Goal: Use online tool/utility: Utilize a website feature to perform a specific function

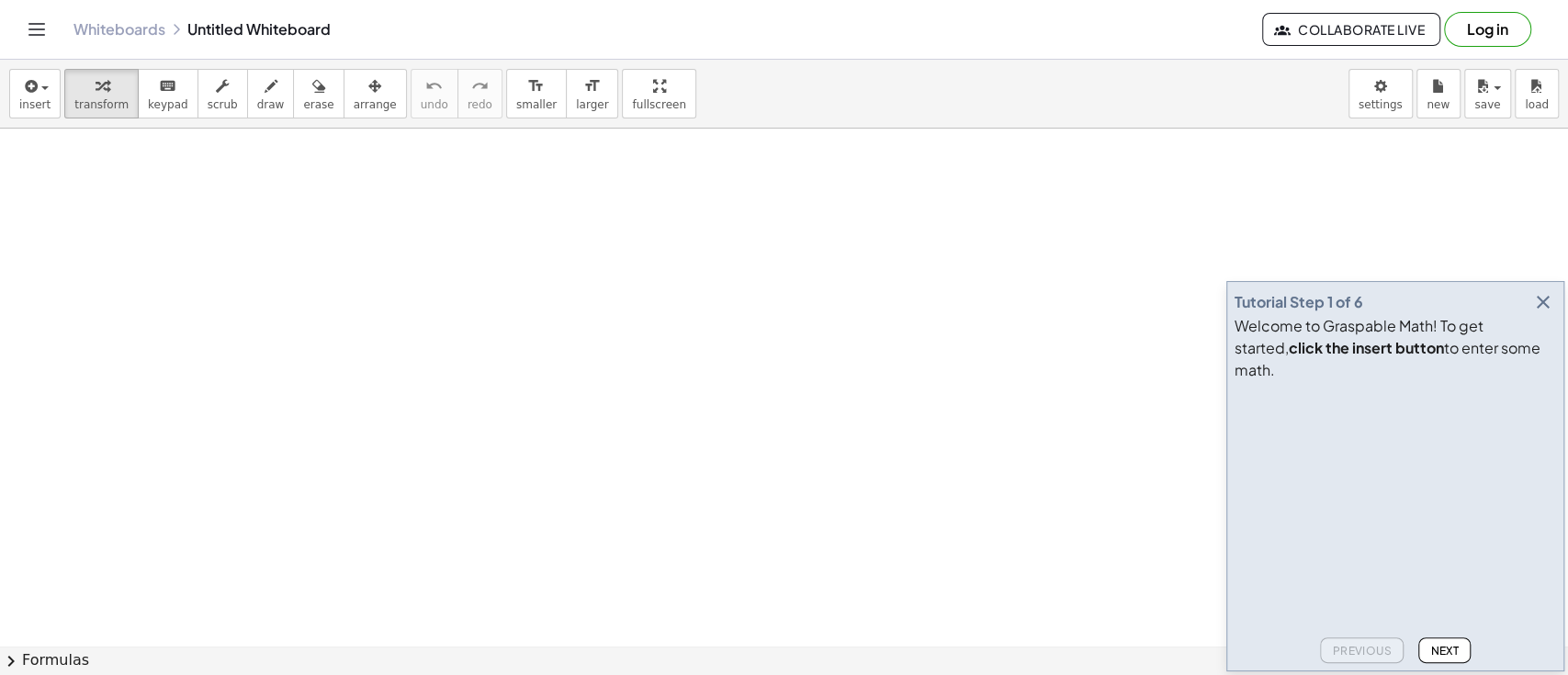
click at [1530, 315] on button "button" at bounding box center [1542, 302] width 26 height 26
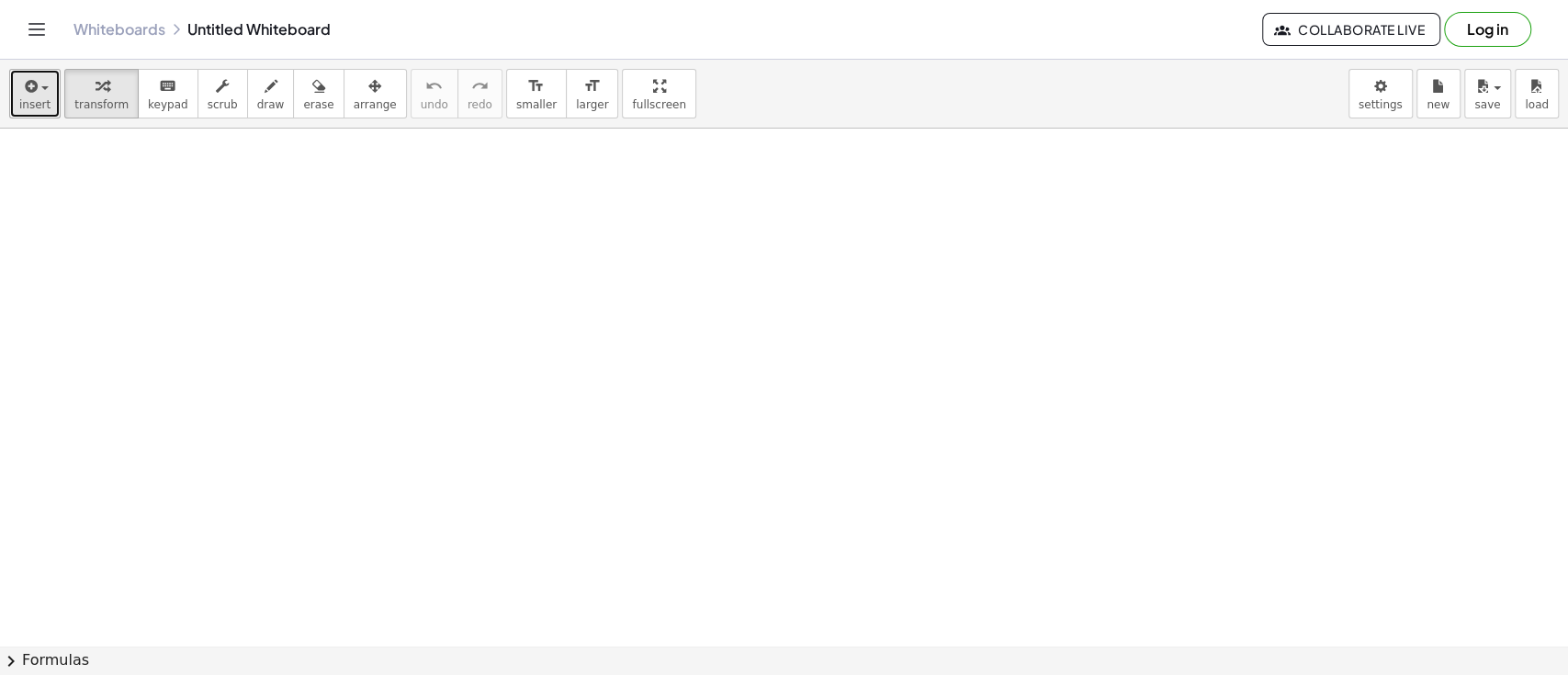
click at [32, 116] on button "insert" at bounding box center [35, 94] width 52 height 50
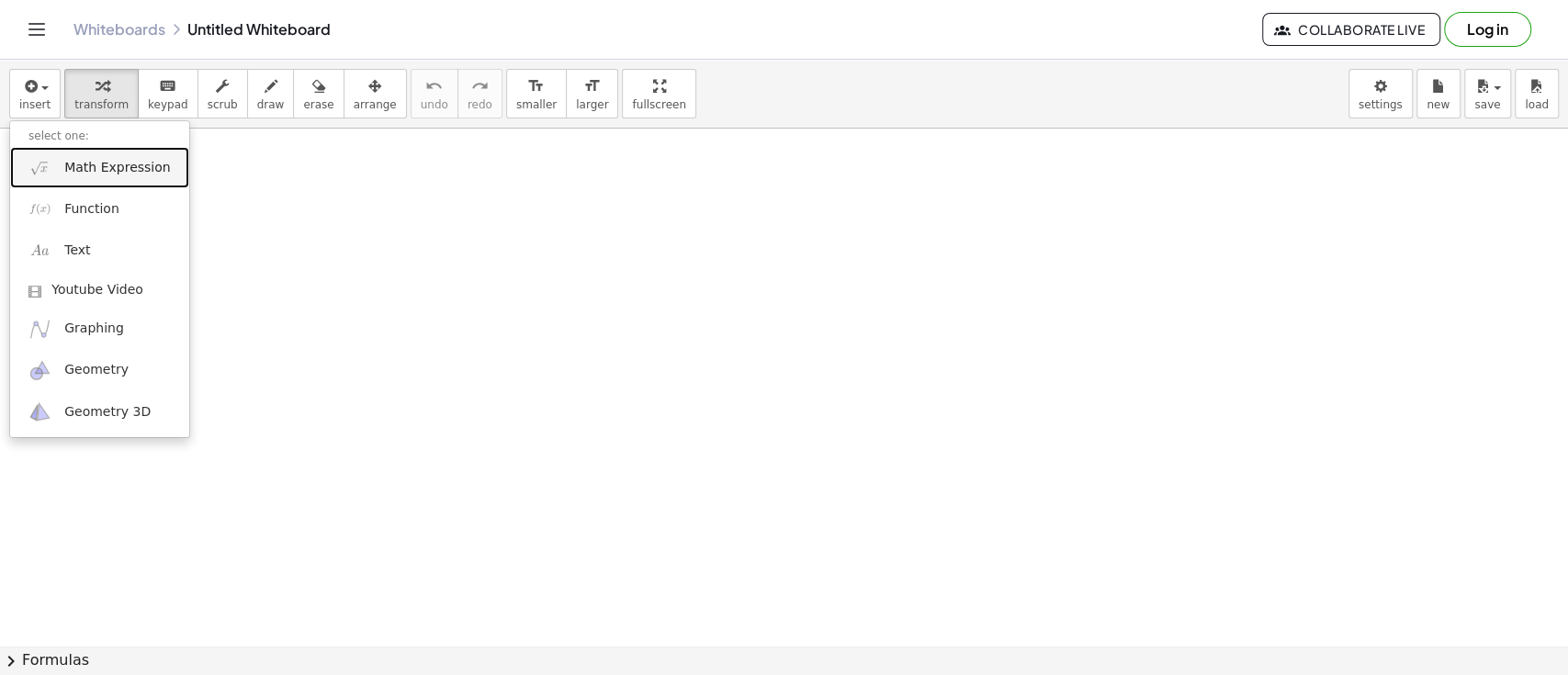
click at [57, 161] on link "Math Expression" at bounding box center [100, 167] width 179 height 41
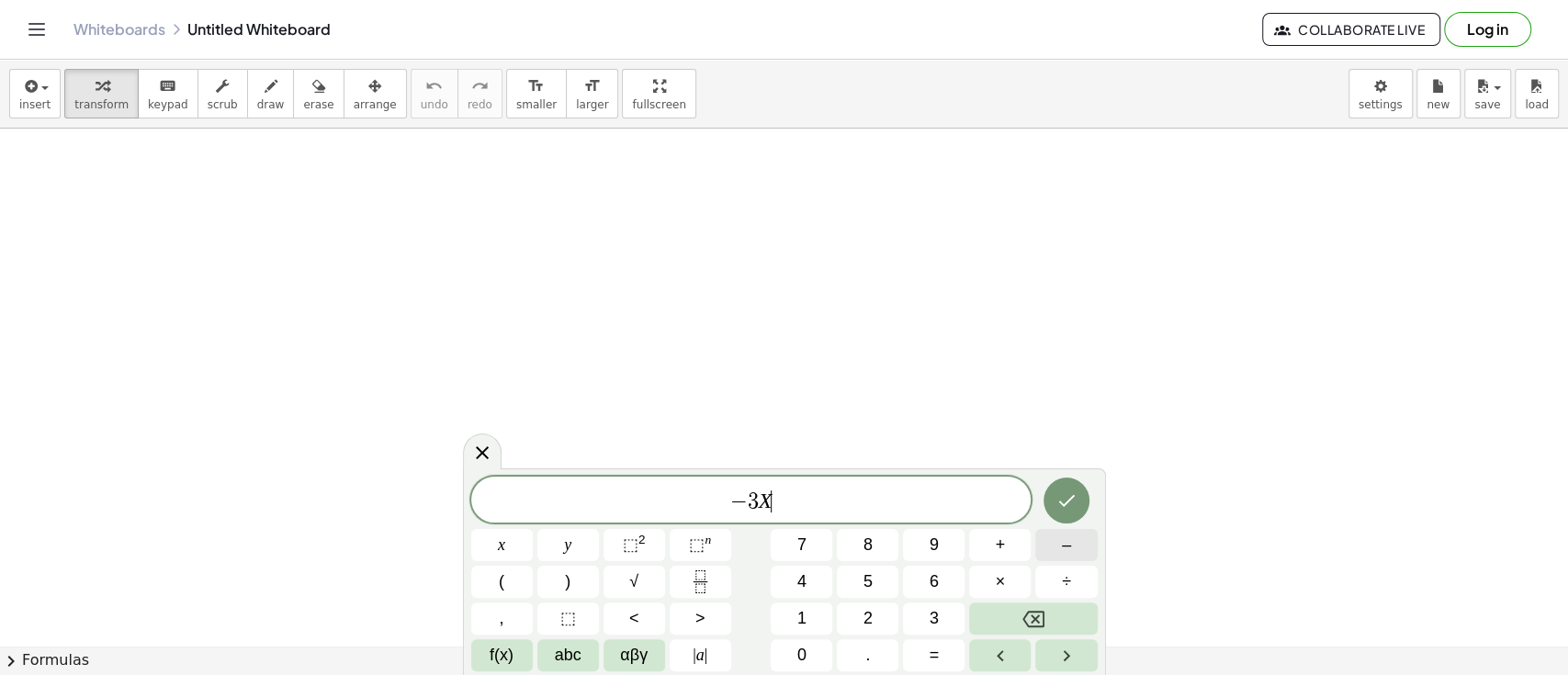
click at [1047, 536] on button "–" at bounding box center [1066, 545] width 61 height 32
click at [848, 582] on button "5" at bounding box center [868, 582] width 61 height 32
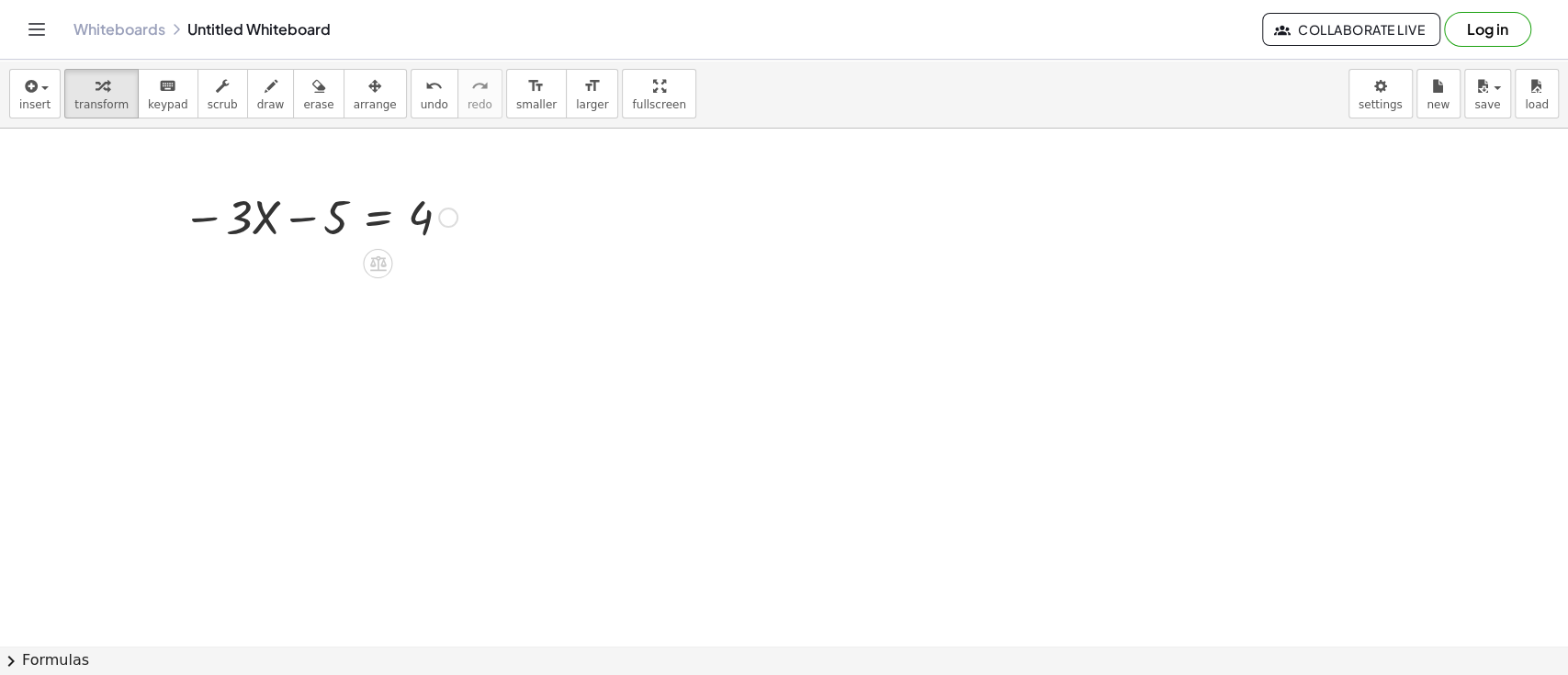
click at [324, 208] on div at bounding box center [320, 215] width 293 height 62
click at [317, 215] on div at bounding box center [320, 215] width 293 height 62
click at [406, 224] on div at bounding box center [320, 215] width 293 height 62
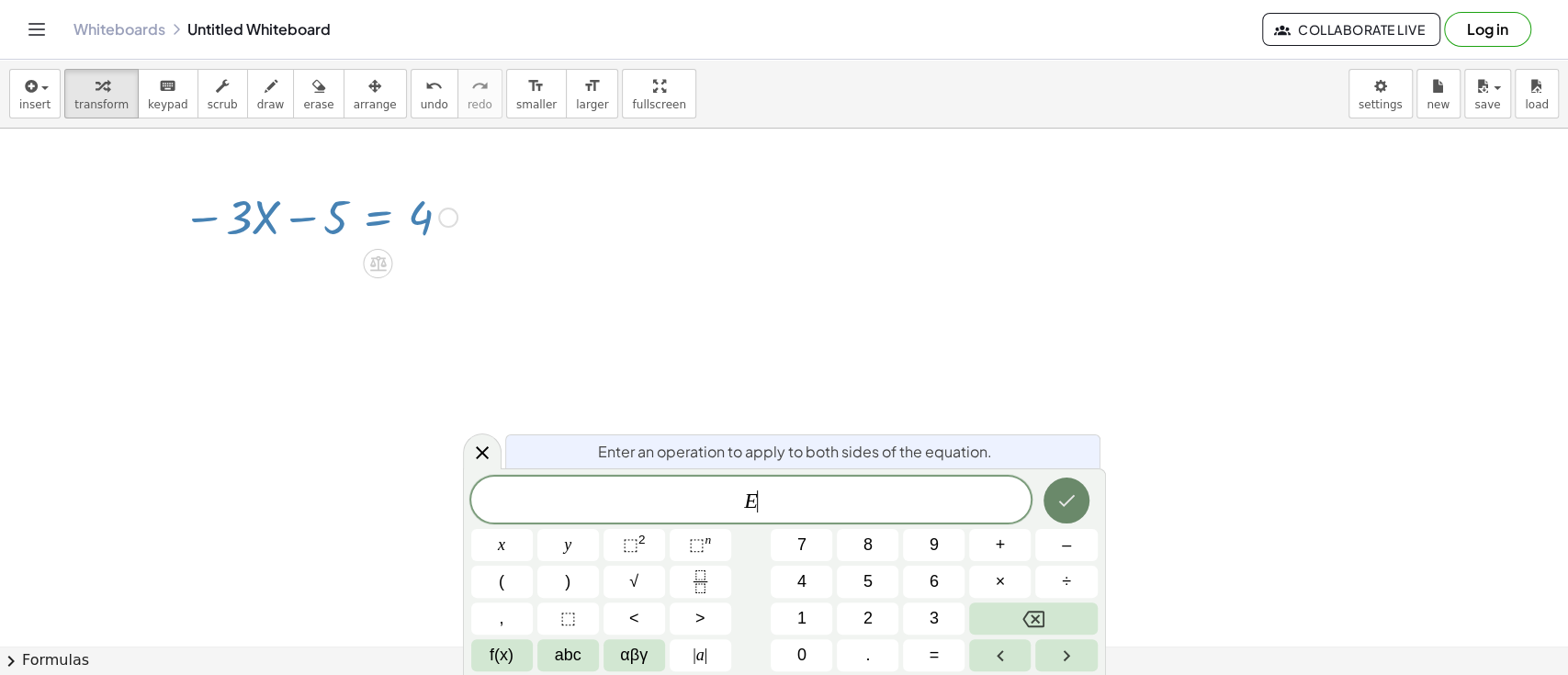
click at [1065, 494] on icon "Done" at bounding box center [1066, 500] width 22 height 22
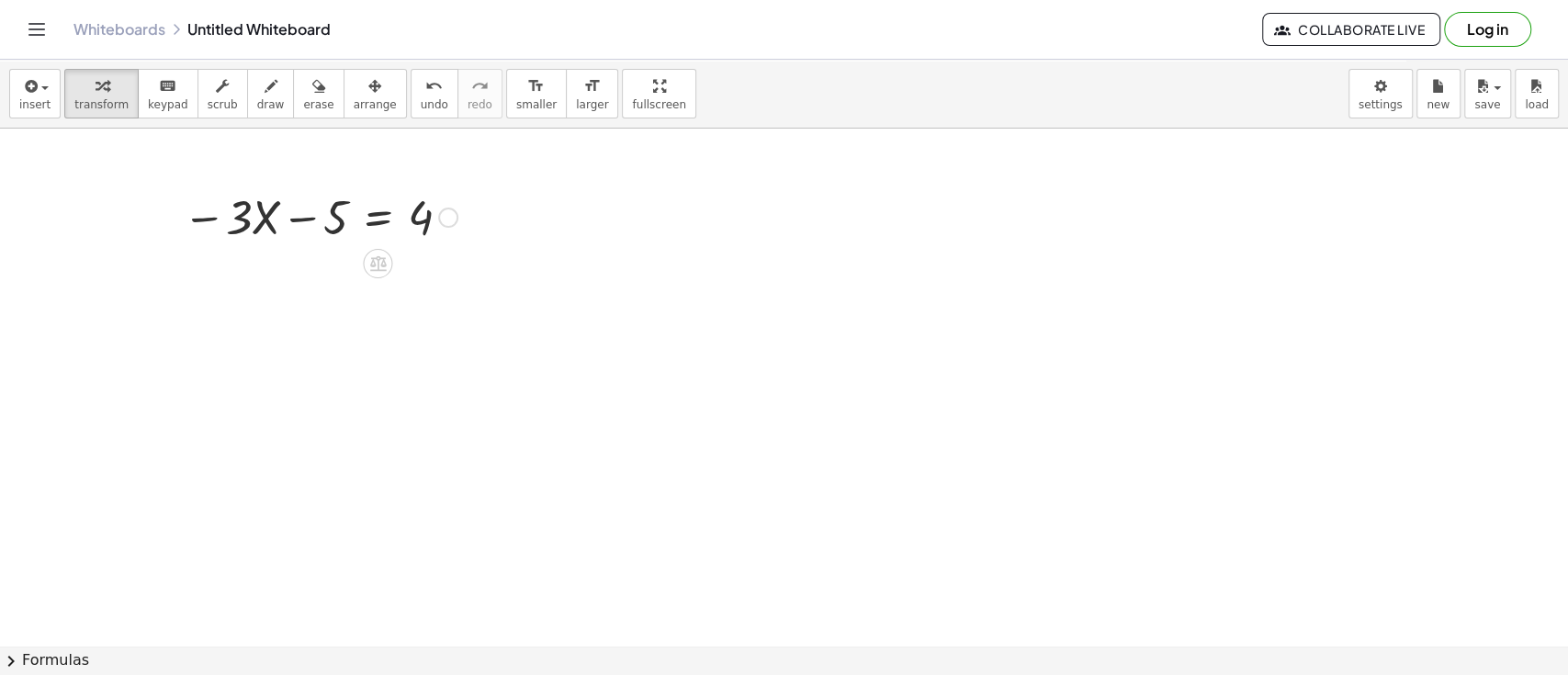
click at [311, 223] on div at bounding box center [320, 215] width 293 height 62
click at [258, 221] on div at bounding box center [320, 215] width 293 height 62
click at [206, 214] on div at bounding box center [320, 215] width 293 height 62
click at [321, 220] on div at bounding box center [320, 215] width 293 height 62
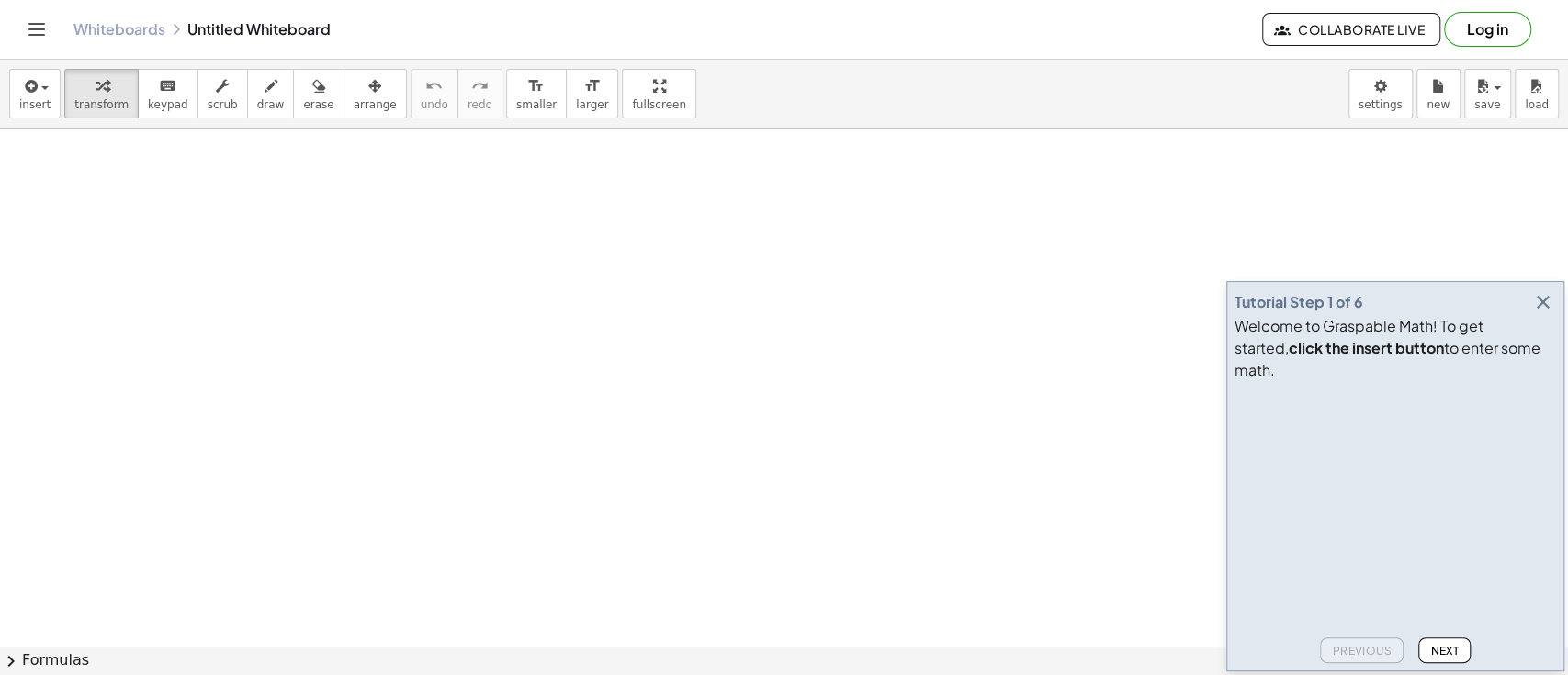
click at [1537, 313] on icon "button" at bounding box center [1542, 302] width 22 height 22
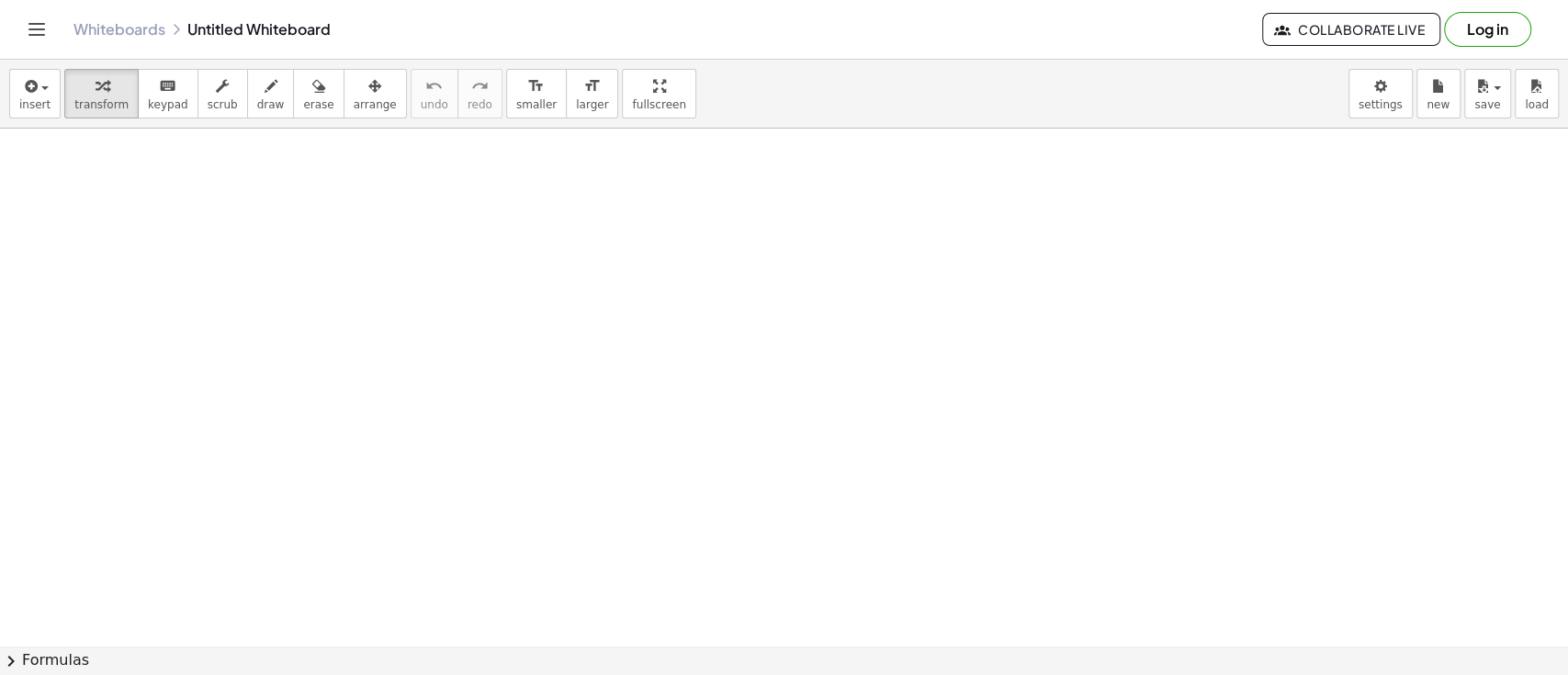
click at [1, 92] on div "insert select one: Math Expression Function Text Youtube Video Graphing Geometr…" at bounding box center [784, 95] width 1568 height 69
click at [31, 103] on span "insert" at bounding box center [34, 104] width 31 height 12
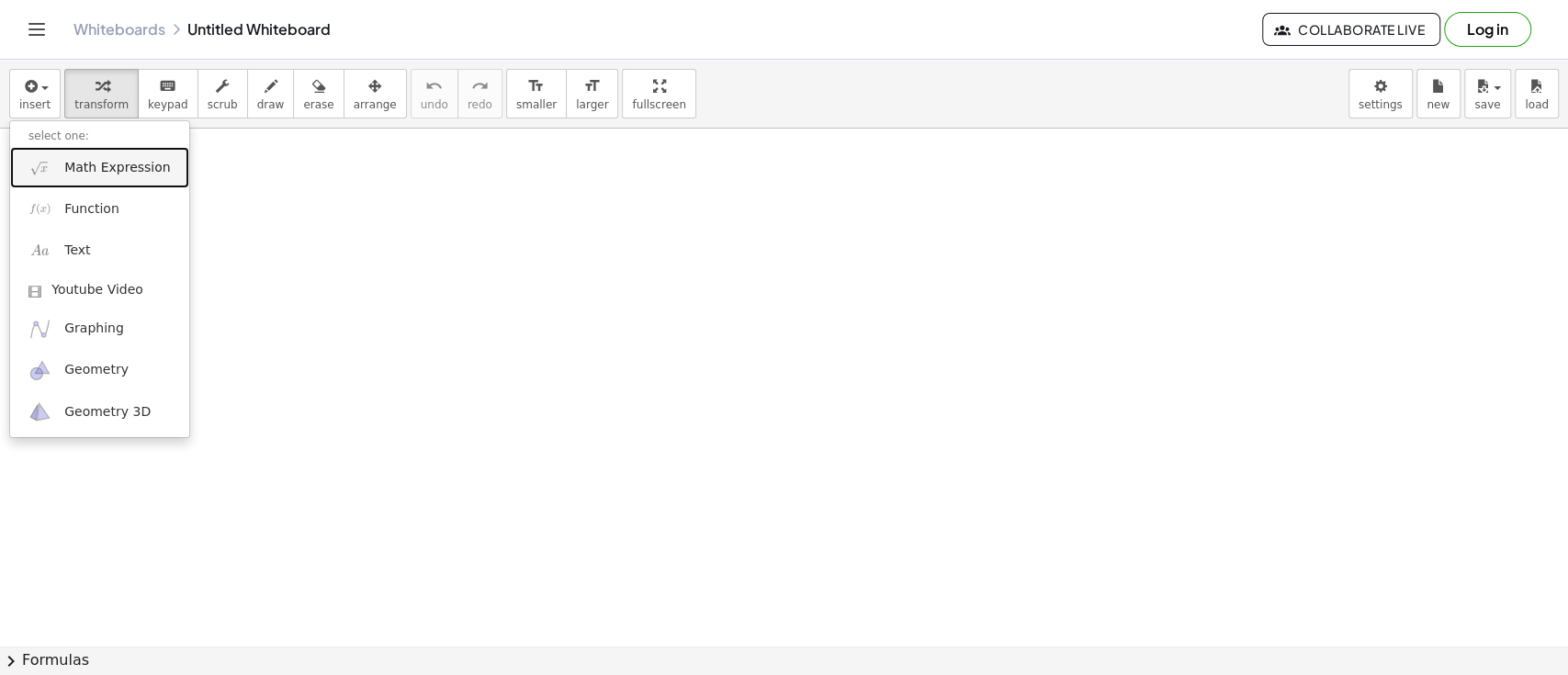
click at [65, 179] on link "Math Expression" at bounding box center [100, 167] width 179 height 41
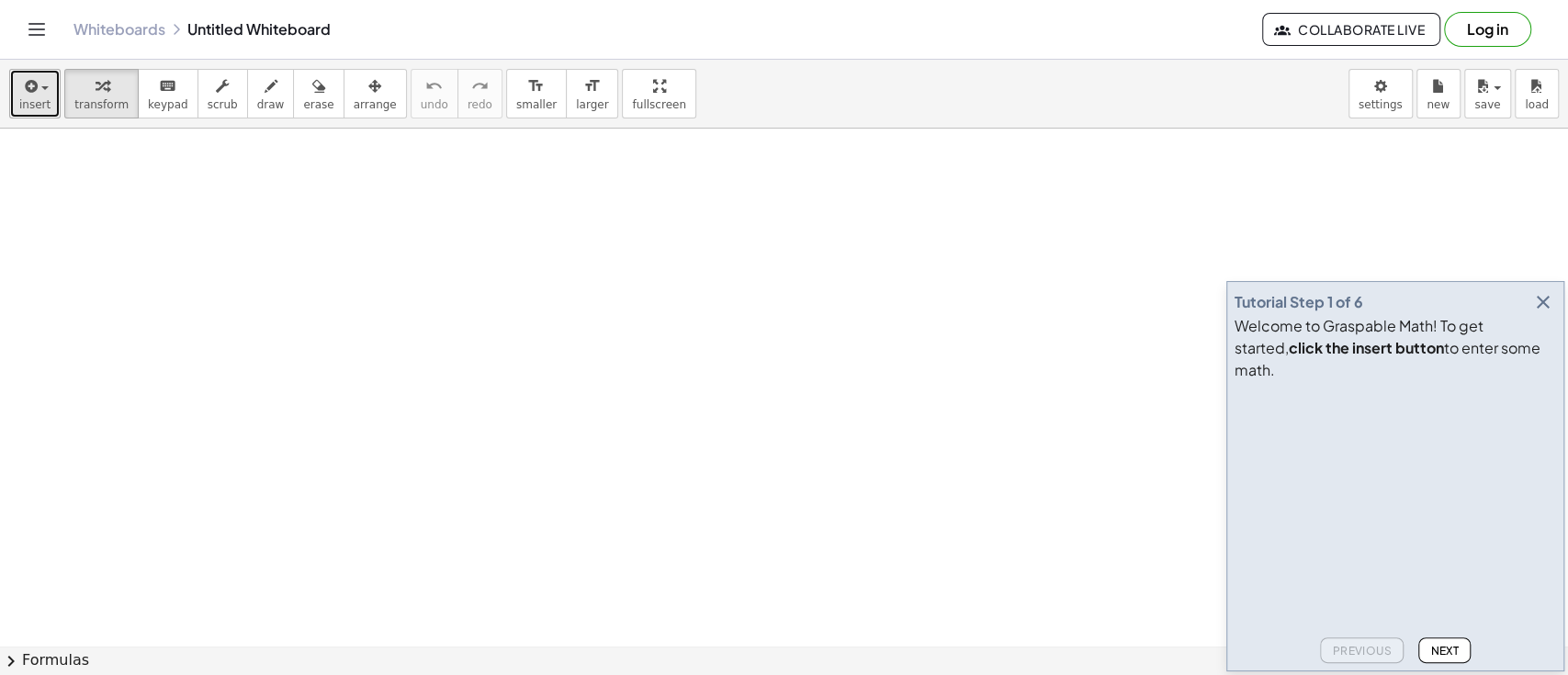
click at [31, 117] on button "insert" at bounding box center [35, 94] width 52 height 50
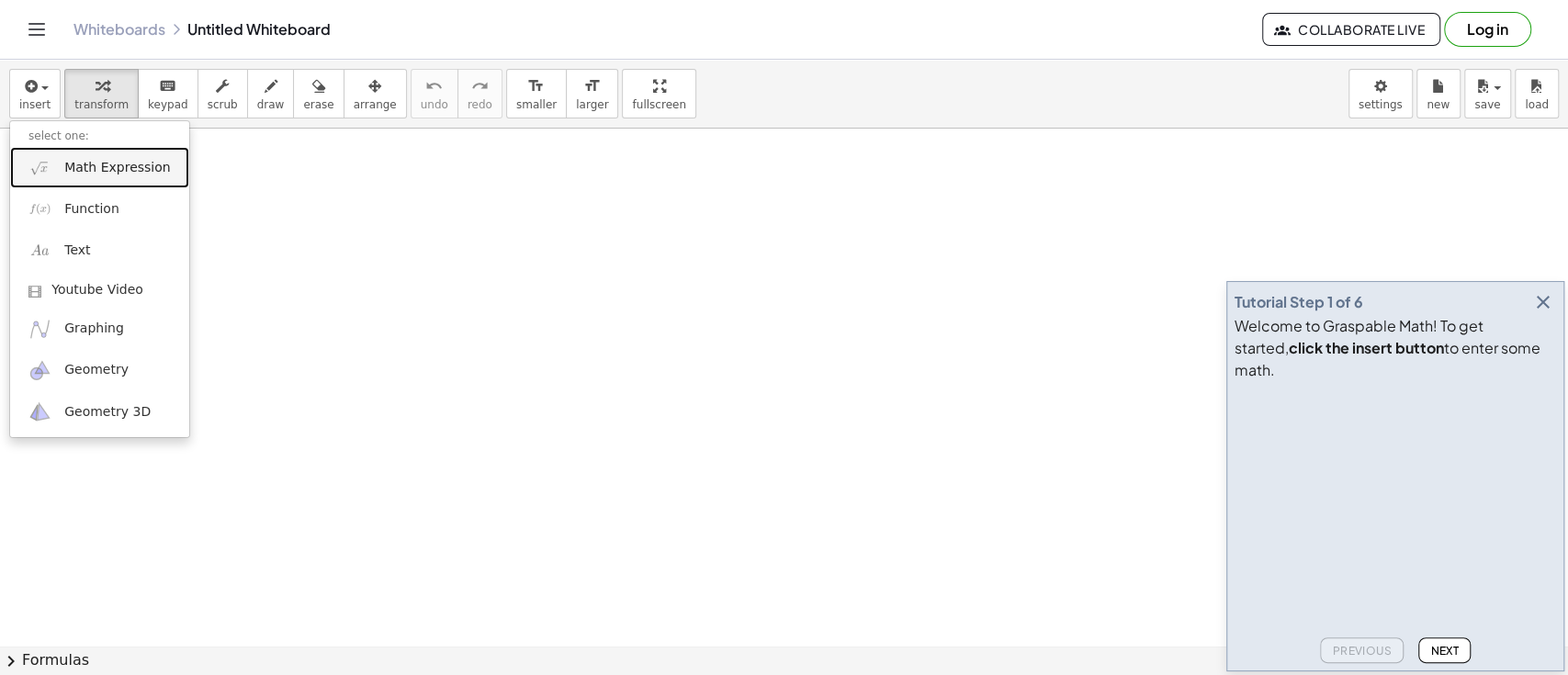
click at [60, 161] on link "Math Expression" at bounding box center [100, 167] width 179 height 41
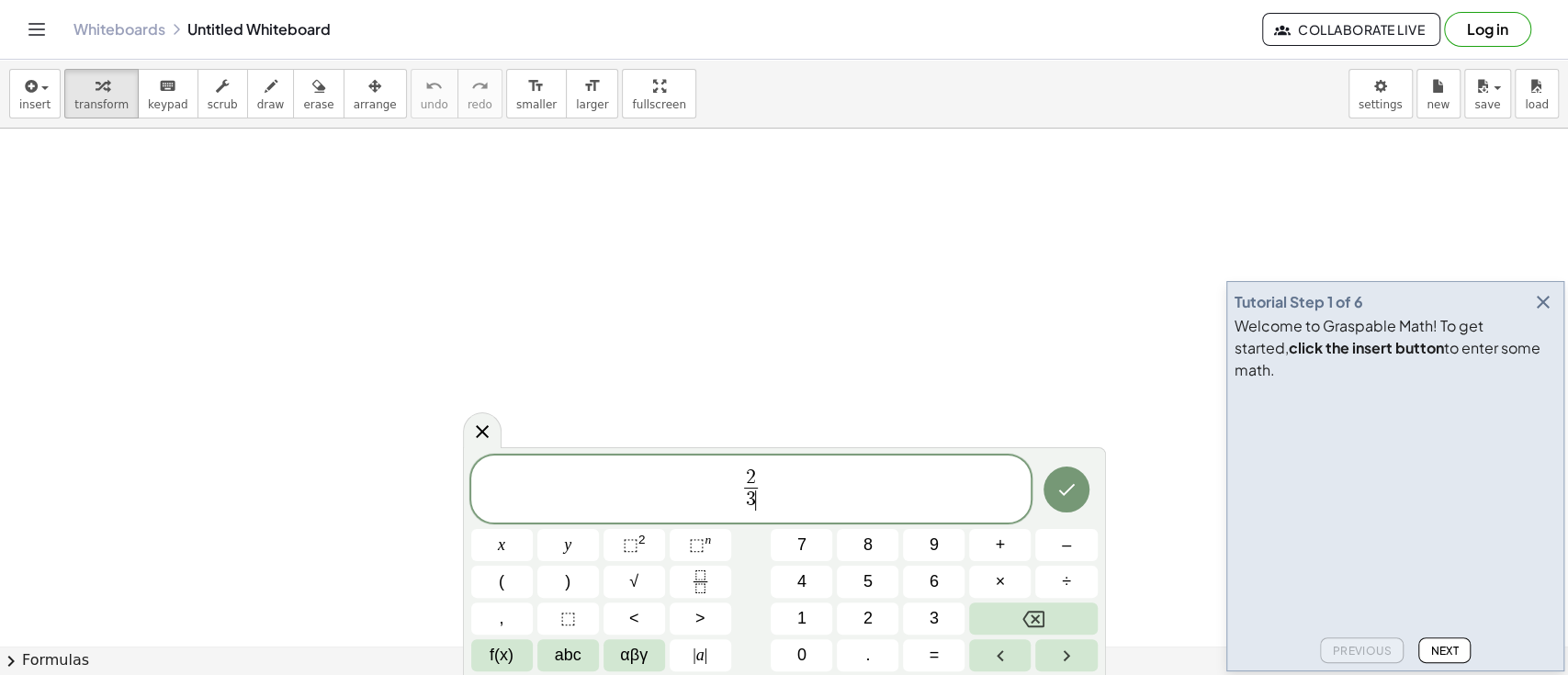
click at [761, 482] on span "2 3 ​ ​" at bounding box center [751, 491] width 560 height 49
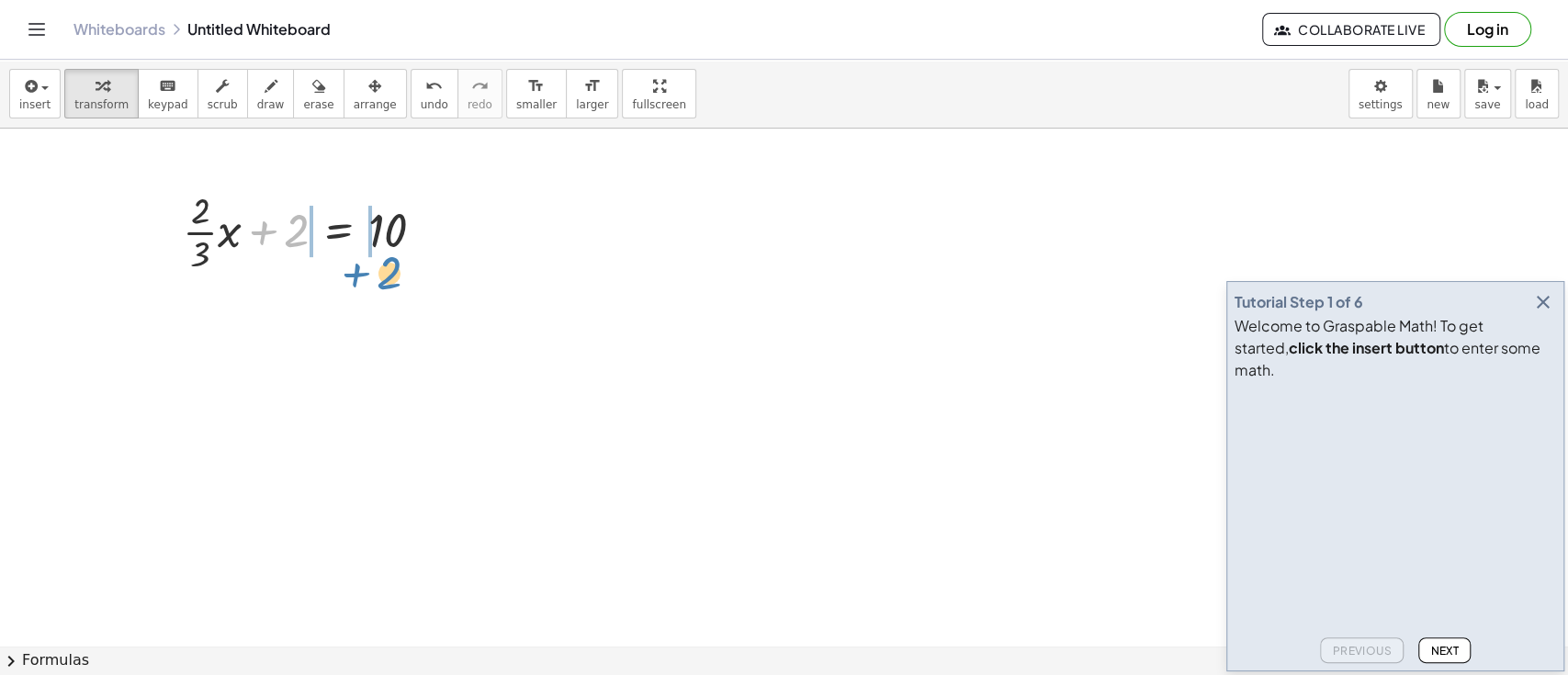
drag, startPoint x: 289, startPoint y: 247, endPoint x: 375, endPoint y: 289, distance: 95.7
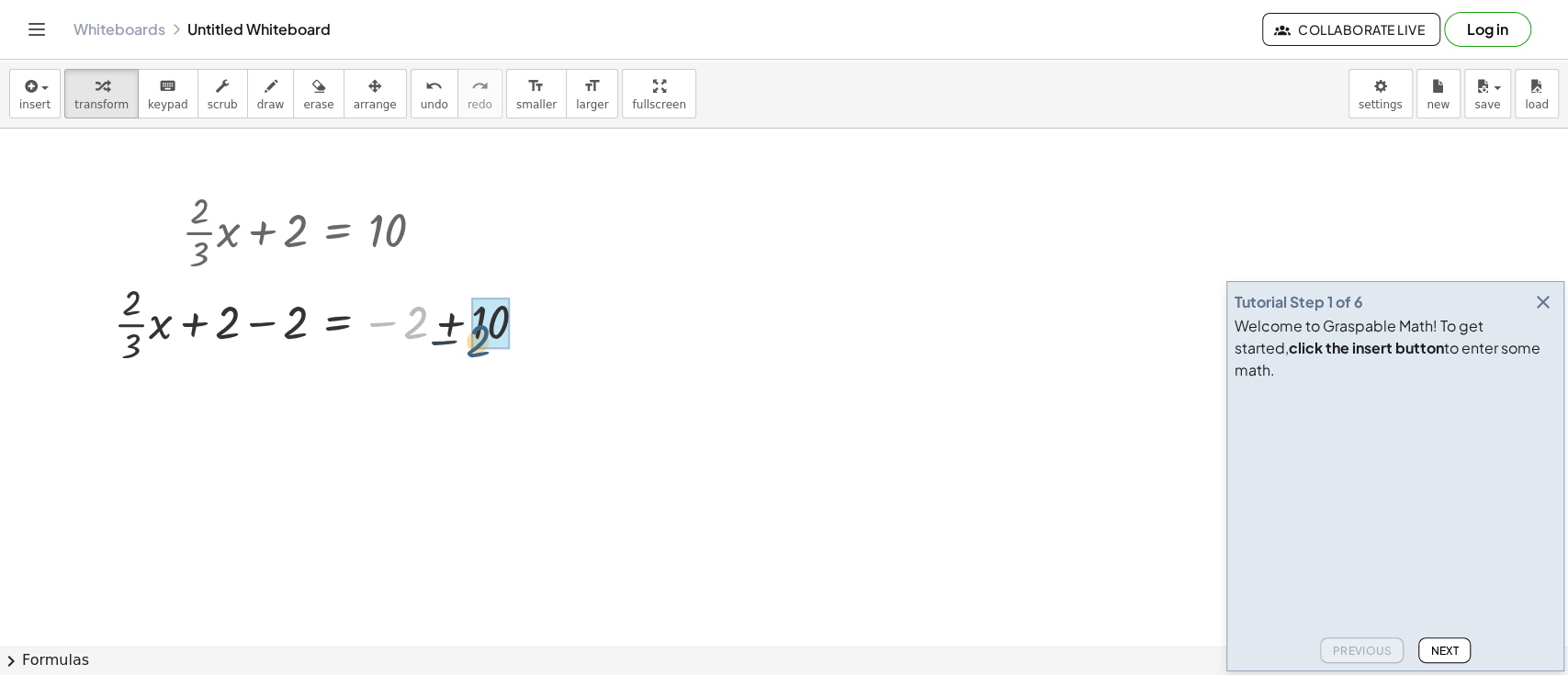
drag, startPoint x: 410, startPoint y: 319, endPoint x: 475, endPoint y: 333, distance: 66.5
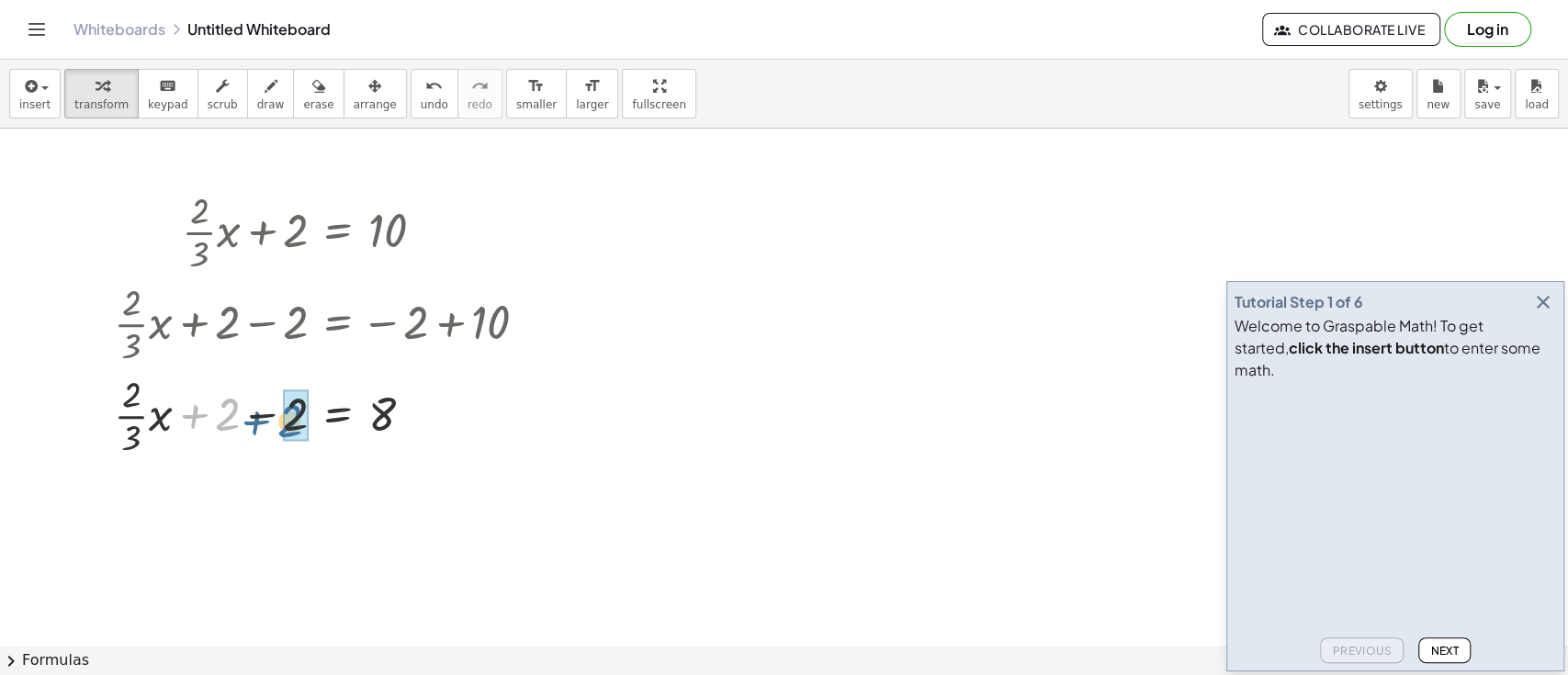
drag, startPoint x: 224, startPoint y: 408, endPoint x: 294, endPoint y: 422, distance: 71.4
drag, startPoint x: 266, startPoint y: 446, endPoint x: 228, endPoint y: 404, distance: 56.6
click at [228, 404] on div at bounding box center [328, 414] width 447 height 92
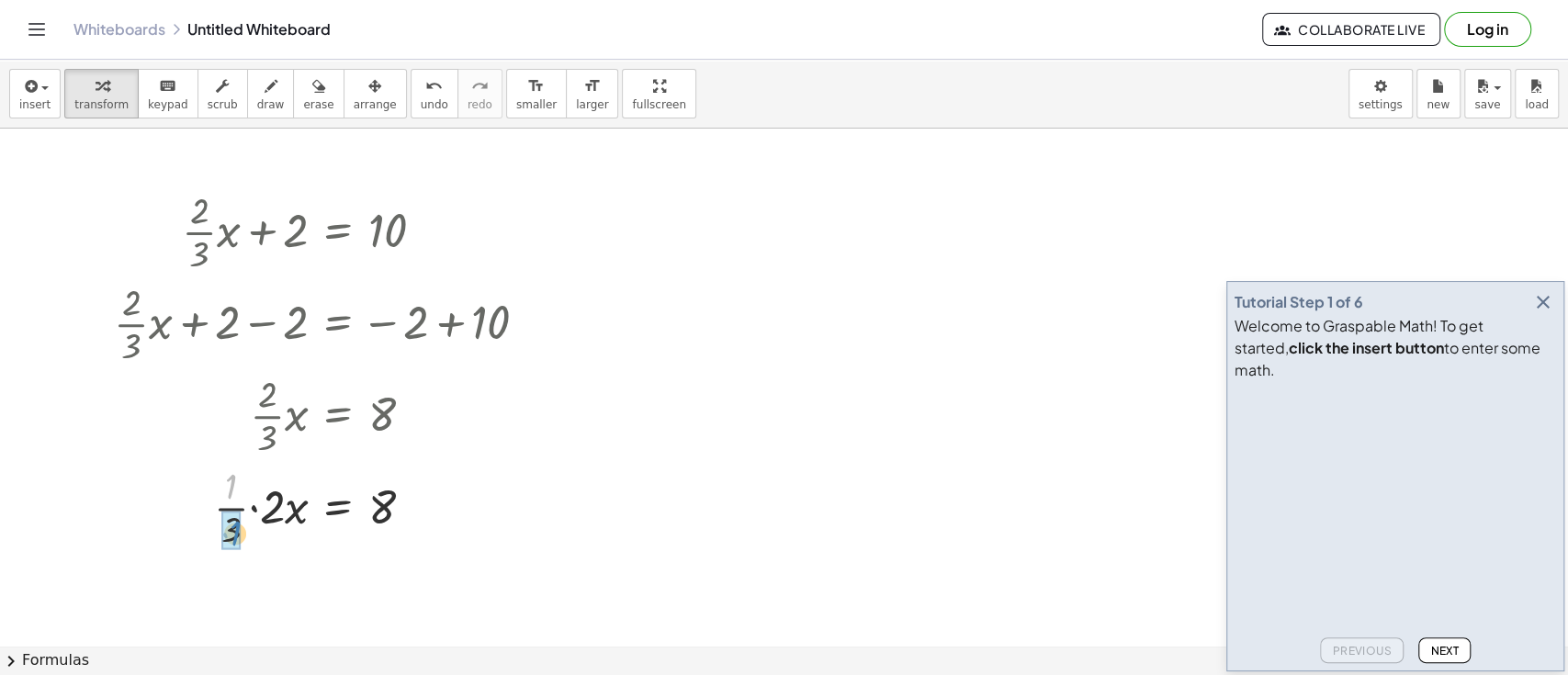
drag, startPoint x: 223, startPoint y: 478, endPoint x: 225, endPoint y: 523, distance: 45.0
drag, startPoint x: 233, startPoint y: 534, endPoint x: 226, endPoint y: 496, distance: 38.6
click at [226, 496] on div at bounding box center [328, 506] width 447 height 92
drag, startPoint x: 257, startPoint y: 507, endPoint x: 404, endPoint y: 507, distance: 147.0
click at [404, 507] on div at bounding box center [328, 506] width 447 height 92
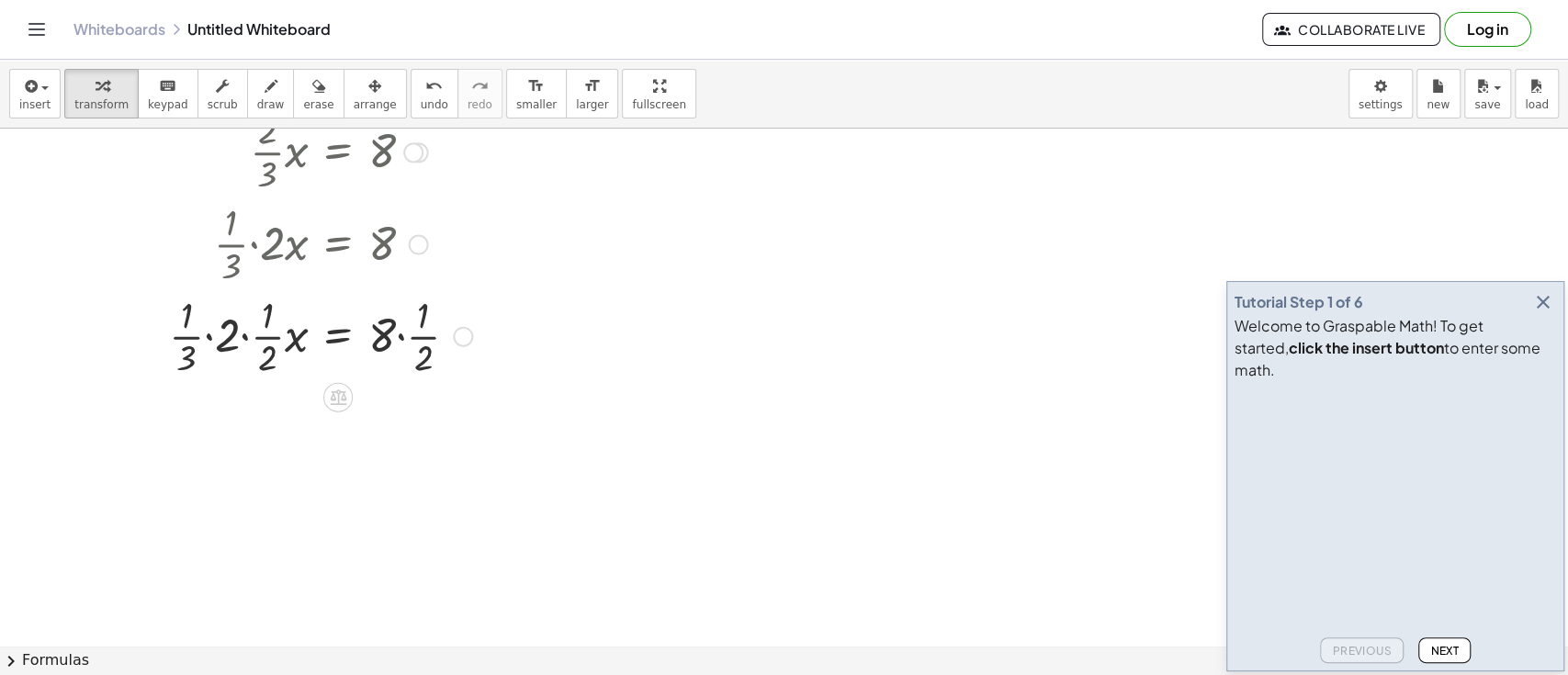
scroll to position [276, 0]
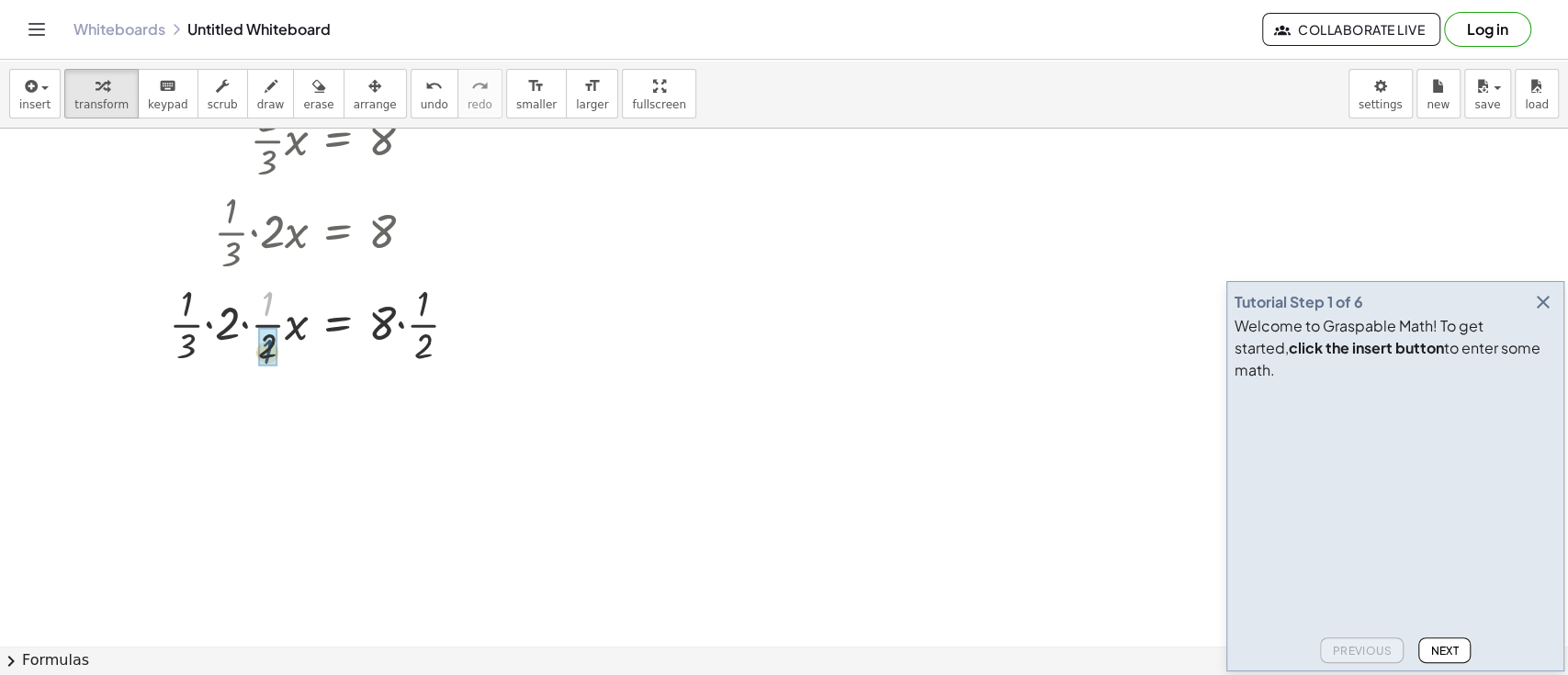
drag, startPoint x: 262, startPoint y: 302, endPoint x: 261, endPoint y: 351, distance: 49.0
drag, startPoint x: 285, startPoint y: 327, endPoint x: 374, endPoint y: 328, distance: 89.0
click at [374, 328] on div at bounding box center [328, 323] width 447 height 92
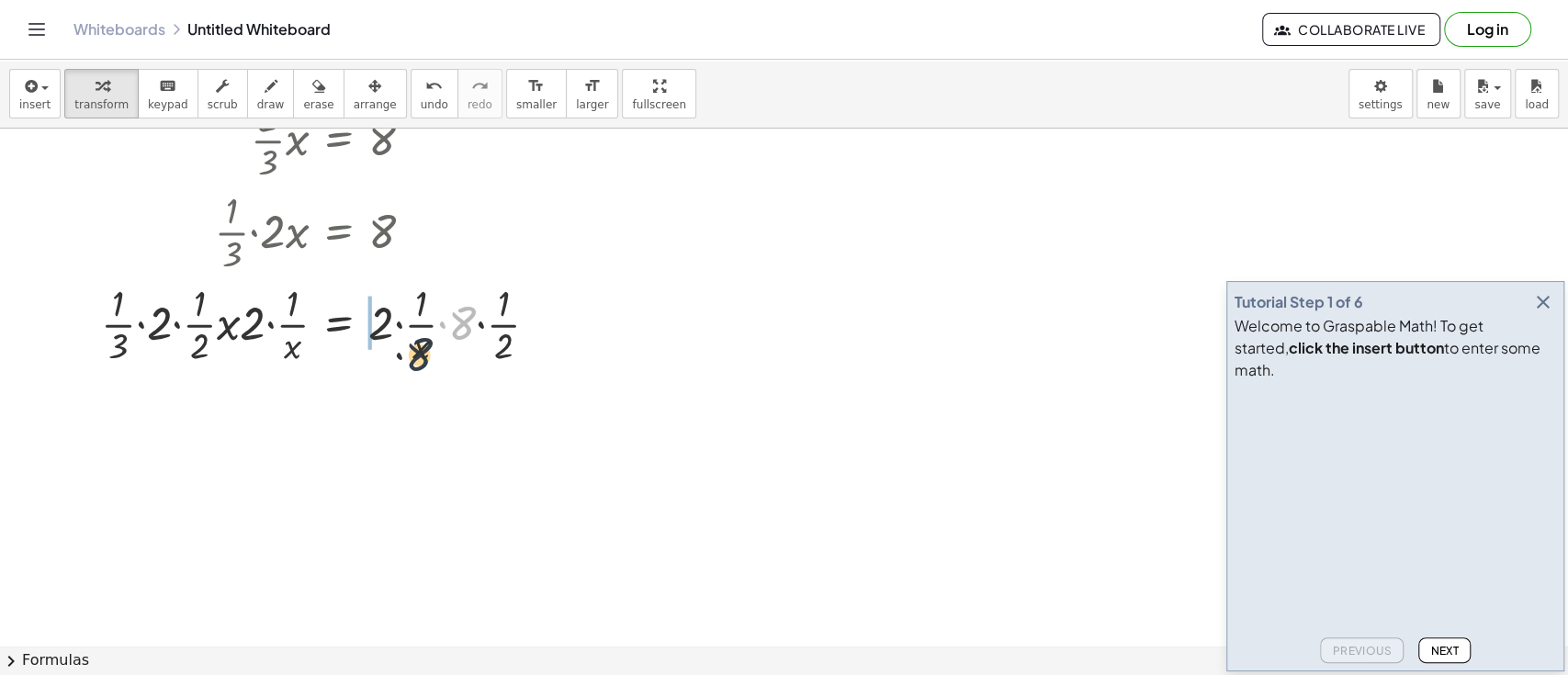
drag, startPoint x: 455, startPoint y: 312, endPoint x: 338, endPoint y: 345, distance: 121.6
click at [338, 345] on div at bounding box center [326, 323] width 470 height 92
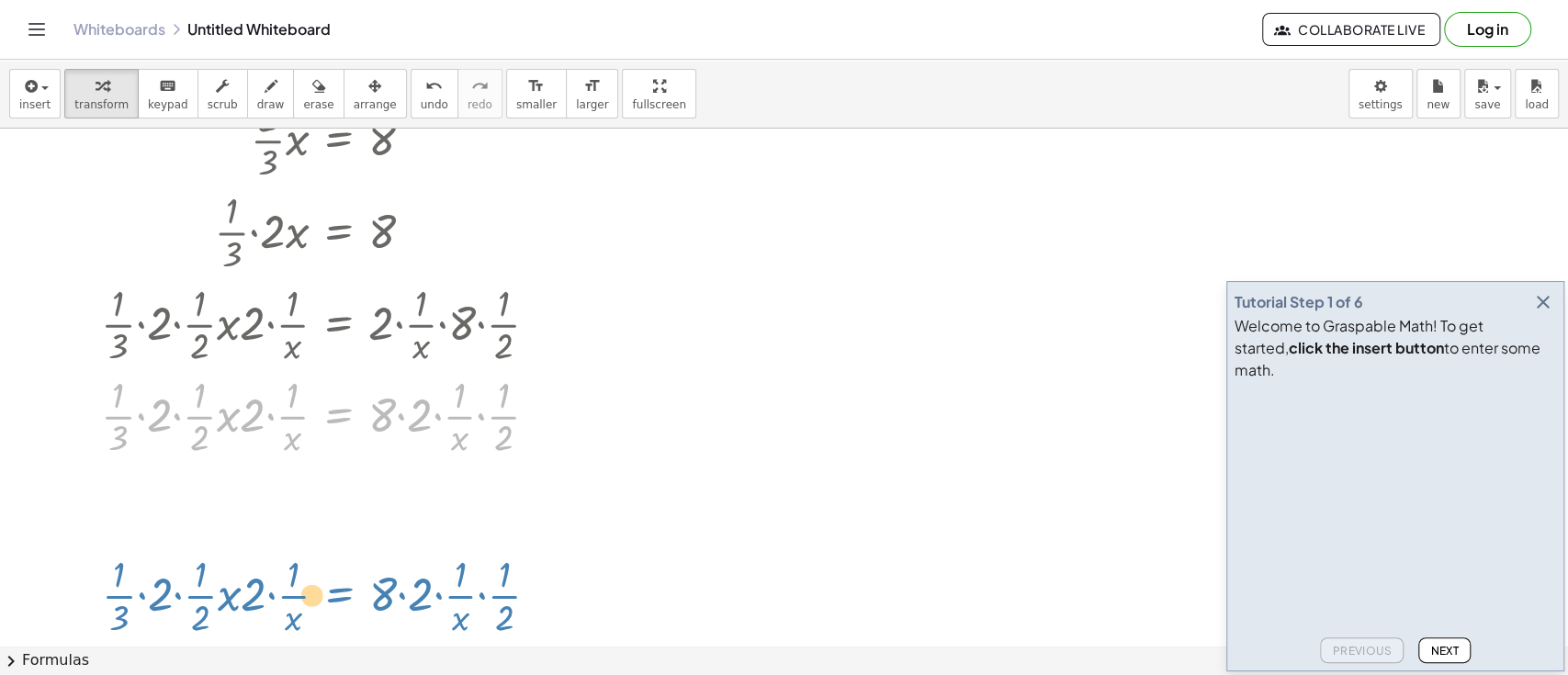
drag, startPoint x: 334, startPoint y: 420, endPoint x: 335, endPoint y: 600, distance: 180.0
click at [335, 600] on div "+ · · 2 · 3 · x + 2 = 10 + · · 2 · 3 · x + 2 − 2 = − 2 + 10 + · · 2 · 3 · x + 2…" at bounding box center [784, 431] width 1568 height 1155
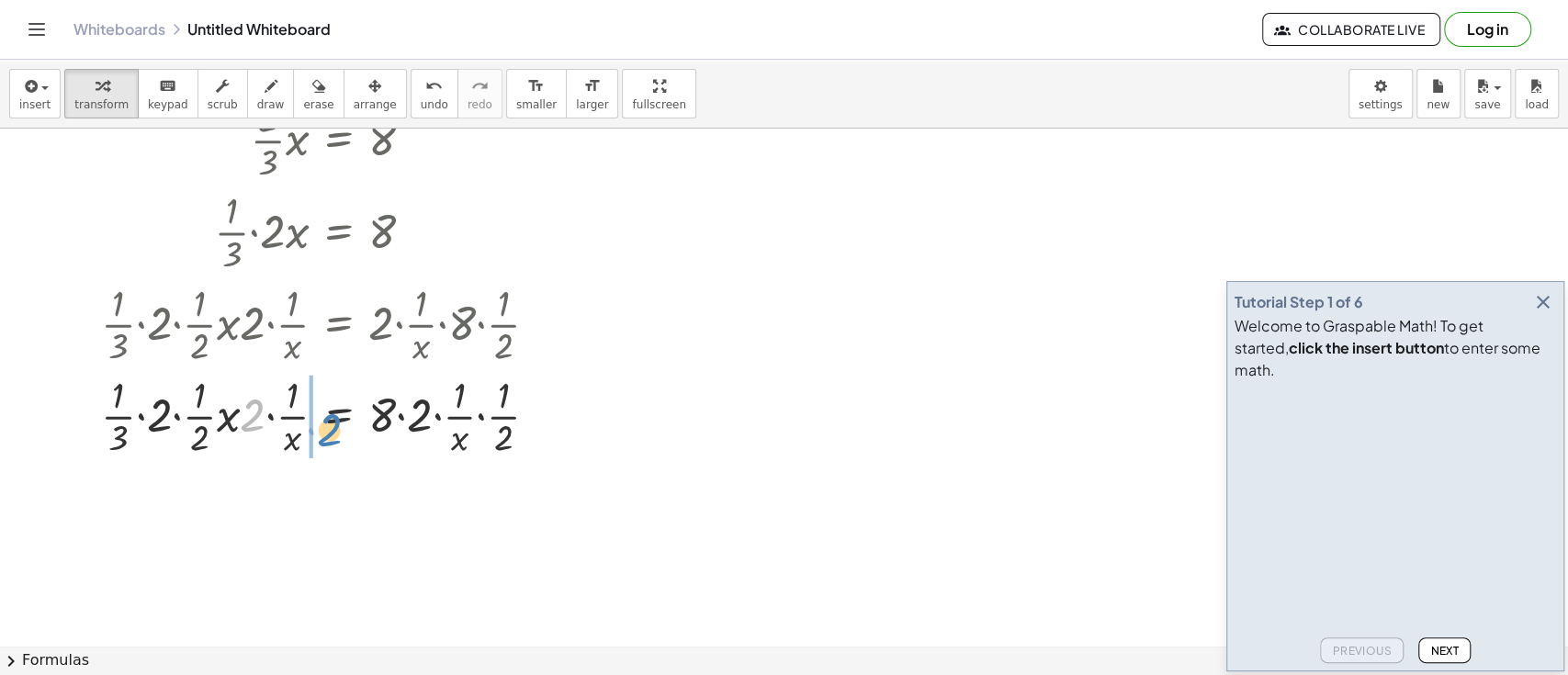
drag, startPoint x: 253, startPoint y: 404, endPoint x: 327, endPoint y: 416, distance: 75.0
click at [327, 416] on div at bounding box center [326, 415] width 470 height 92
drag, startPoint x: 385, startPoint y: 416, endPoint x: 350, endPoint y: 411, distance: 35.4
click at [350, 411] on div at bounding box center [326, 415] width 470 height 92
click at [306, 101] on button "erase" at bounding box center [318, 94] width 51 height 50
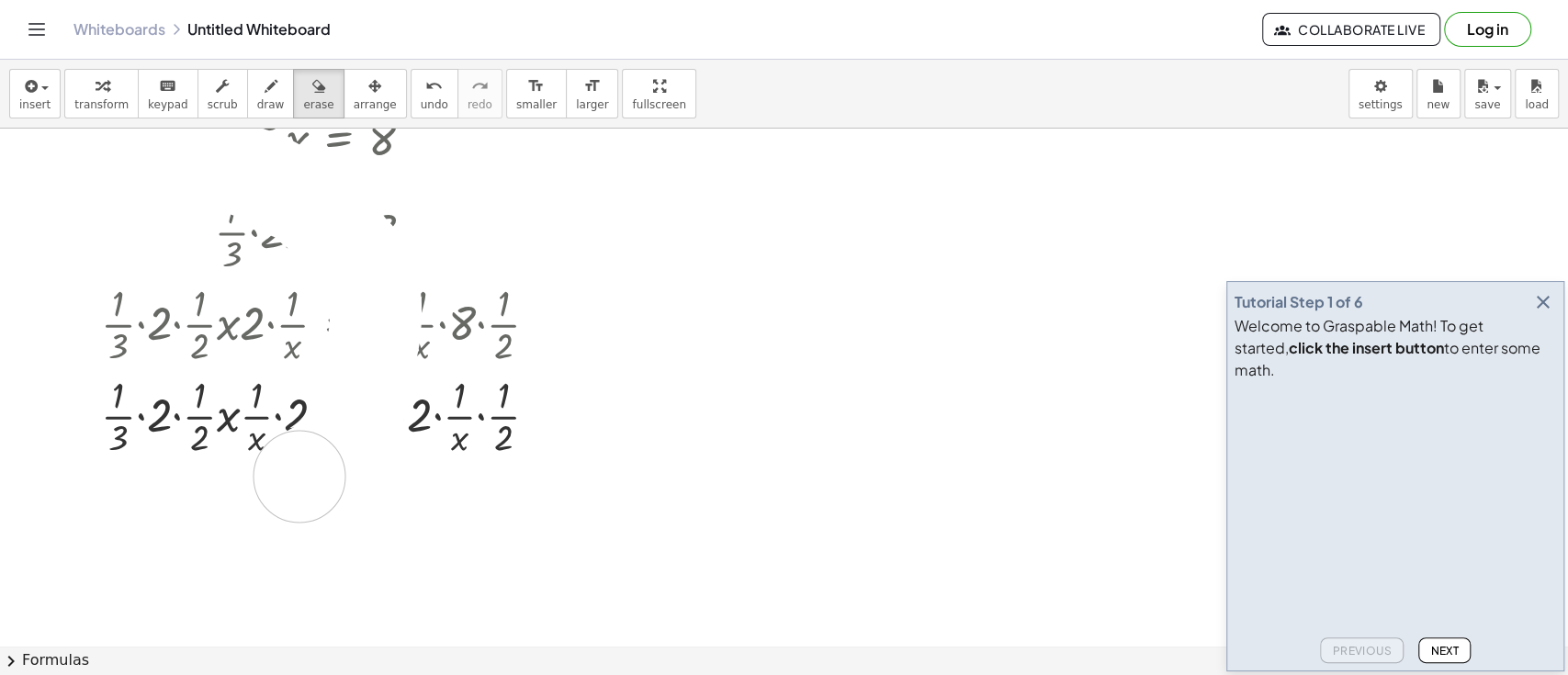
drag, startPoint x: 244, startPoint y: 170, endPoint x: 125, endPoint y: 465, distance: 318.1
click at [125, 465] on div at bounding box center [784, 431] width 1568 height 1155
